Goal: Navigation & Orientation: Find specific page/section

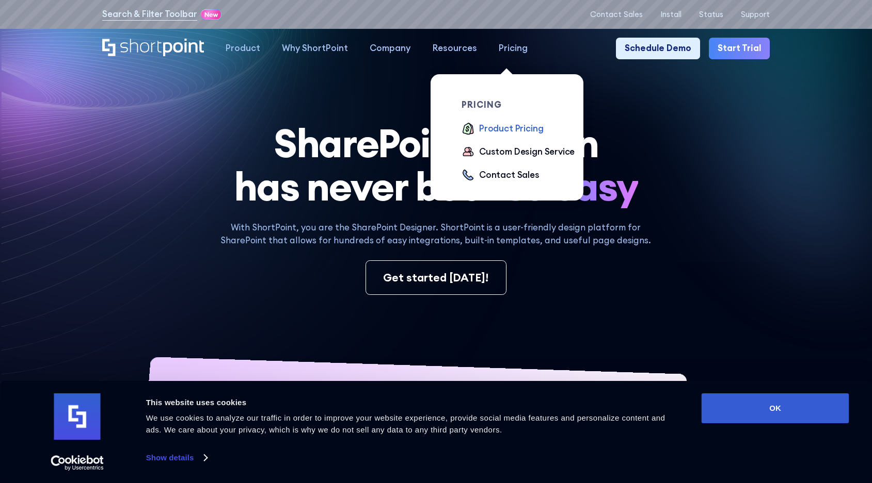
click at [493, 130] on div "Product Pricing" at bounding box center [511, 128] width 64 height 13
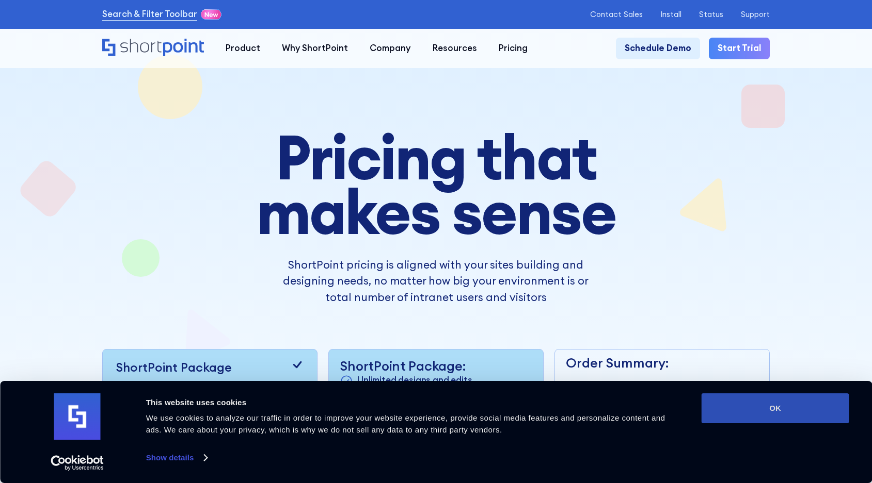
click at [754, 414] on button "OK" at bounding box center [775, 409] width 148 height 30
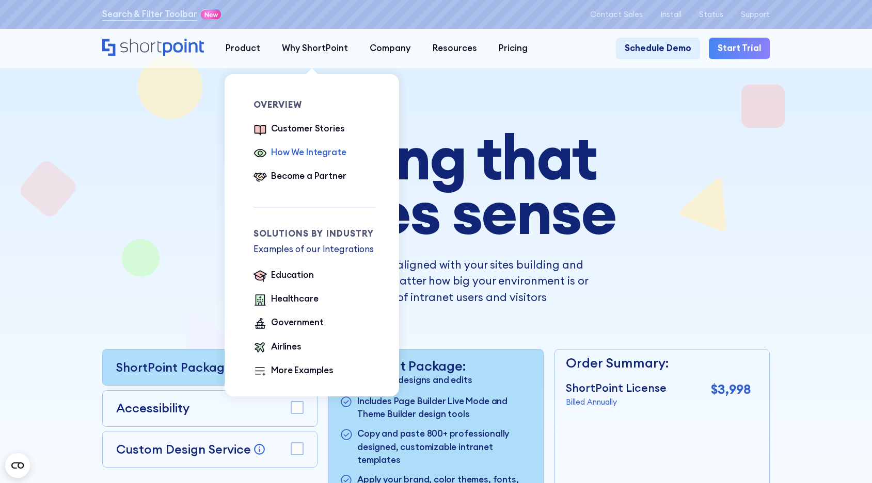
click at [311, 155] on div "How We Integrate" at bounding box center [308, 152] width 75 height 13
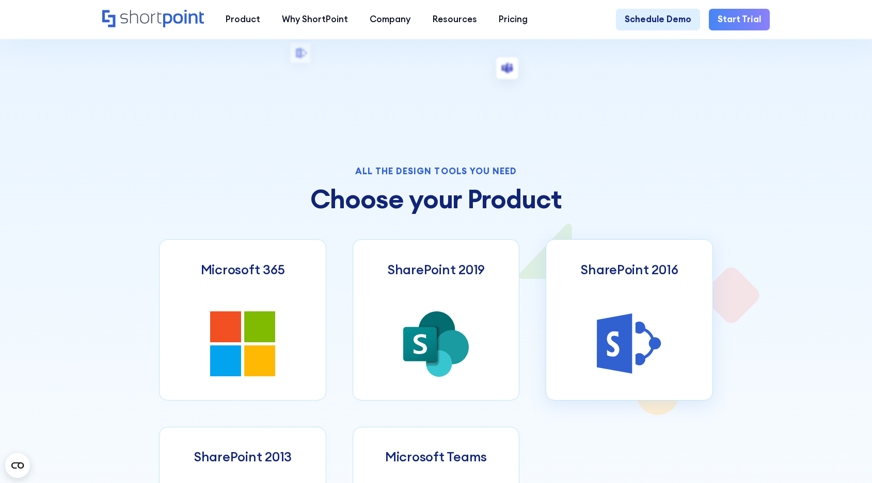
scroll to position [413, 0]
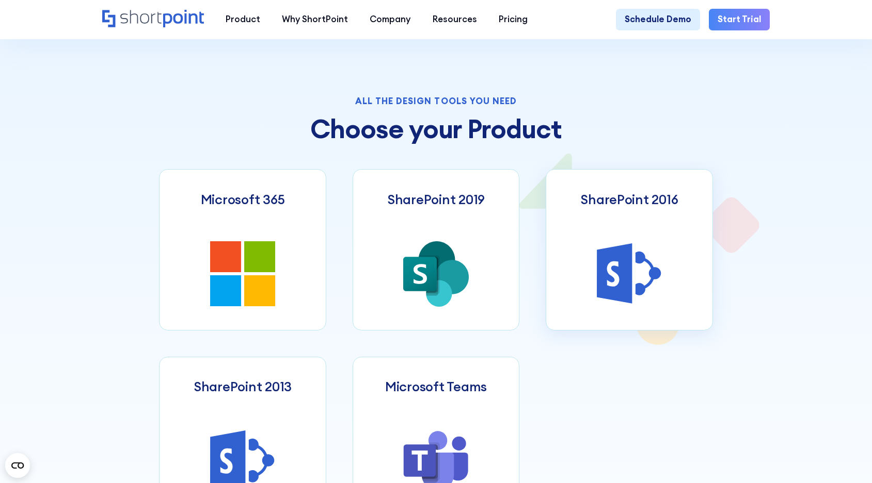
click at [649, 280] on icon at bounding box center [629, 274] width 66 height 66
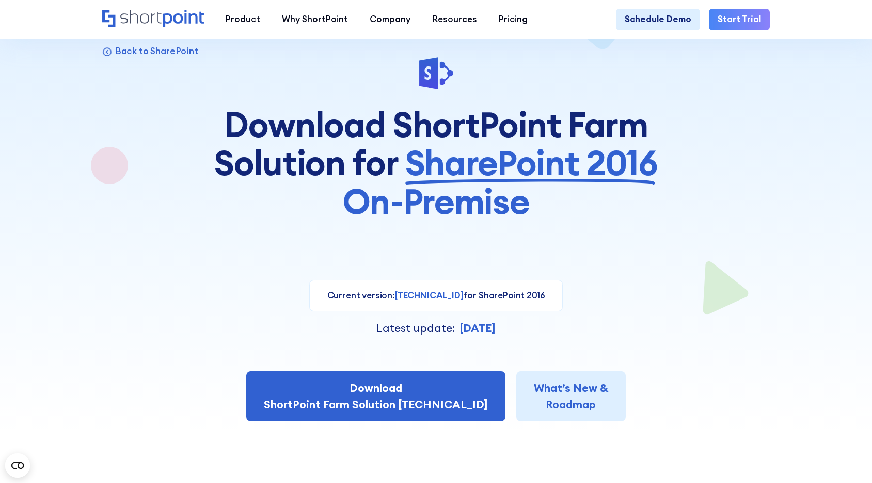
scroll to position [52, 0]
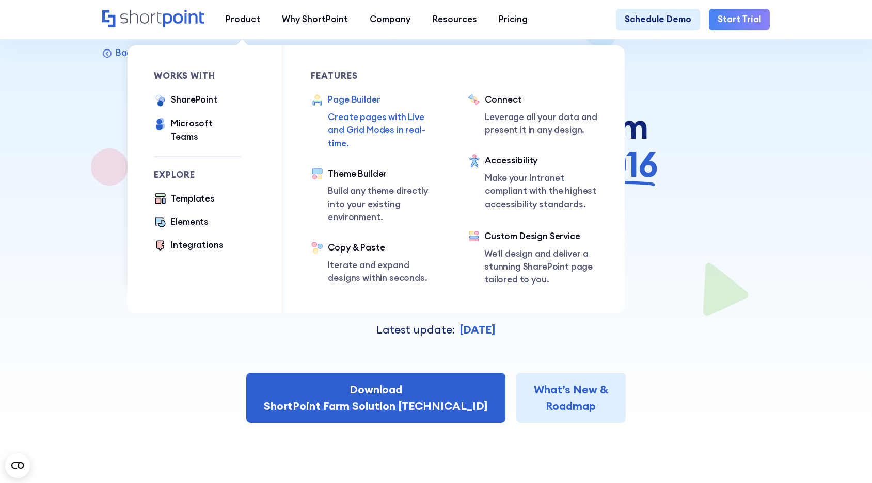
click at [360, 120] on p "Create pages with Live and Grid Modes in real-time." at bounding box center [385, 130] width 114 height 39
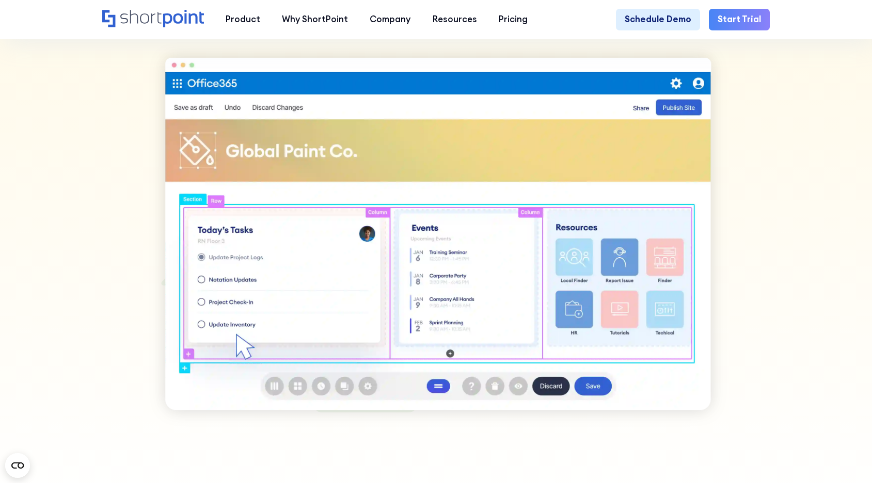
scroll to position [671, 0]
